Goal: Task Accomplishment & Management: Use online tool/utility

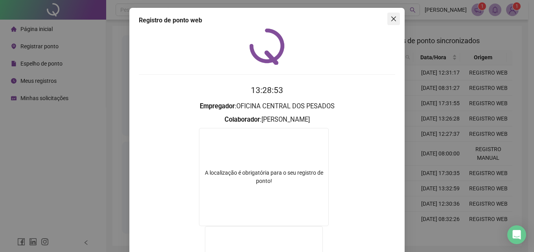
click at [392, 17] on icon "close" at bounding box center [393, 19] width 6 height 6
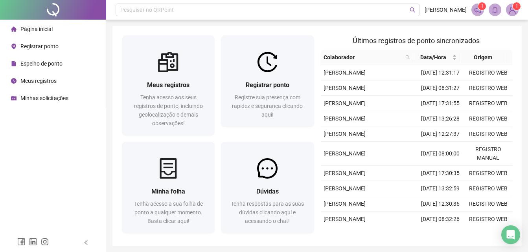
click at [37, 44] on span "Registrar ponto" at bounding box center [39, 46] width 38 height 6
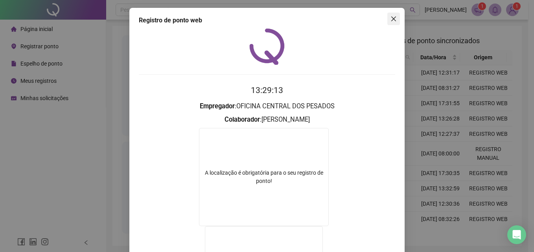
click at [392, 18] on icon "close" at bounding box center [393, 19] width 6 height 6
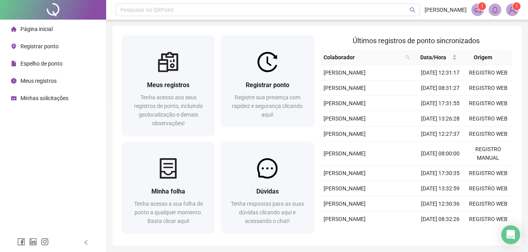
click at [38, 46] on span "Registrar ponto" at bounding box center [39, 46] width 38 height 6
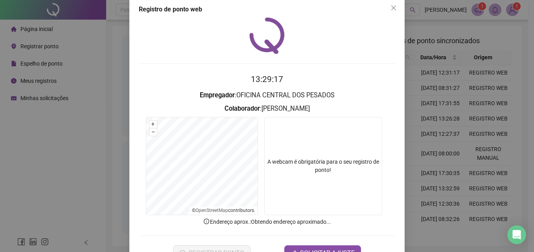
scroll to position [37, 0]
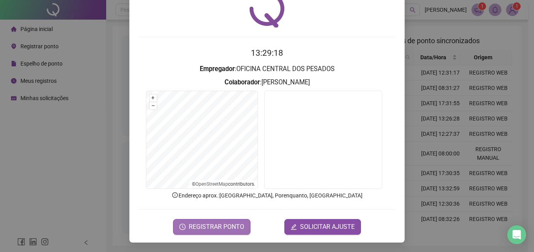
click at [209, 228] on span "REGISTRAR PONTO" at bounding box center [216, 227] width 55 height 9
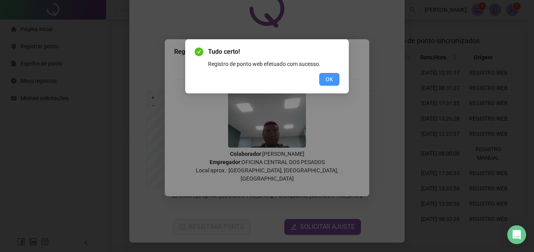
click at [328, 78] on span "OK" at bounding box center [329, 79] width 7 height 9
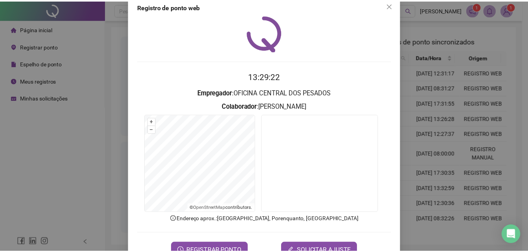
scroll to position [0, 0]
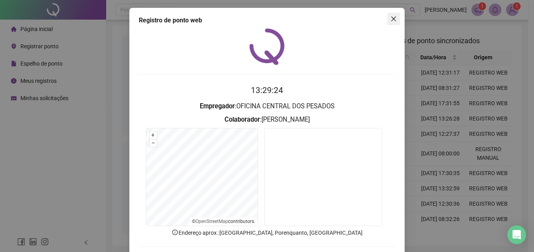
click at [391, 18] on icon "close" at bounding box center [393, 19] width 6 height 6
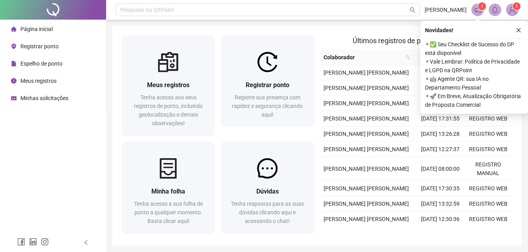
click at [522, 27] on button "button" at bounding box center [518, 30] width 9 height 9
